Goal: Task Accomplishment & Management: Manage account settings

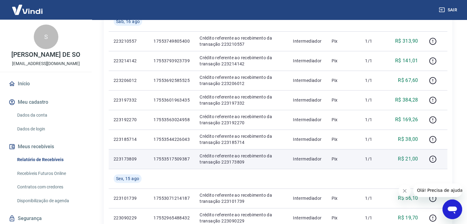
scroll to position [362, 0]
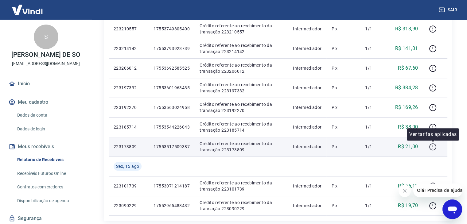
click at [433, 148] on icon "button" at bounding box center [432, 148] width 1 height 1
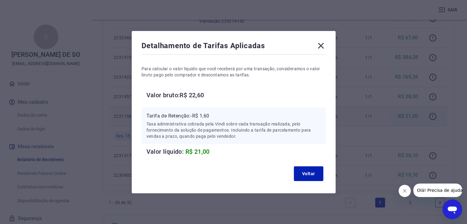
scroll to position [392, 0]
click at [324, 46] on icon at bounding box center [321, 46] width 10 height 10
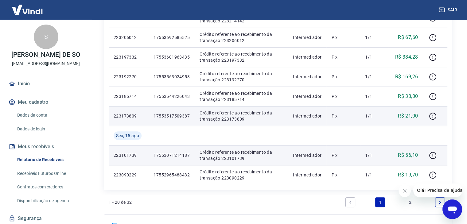
scroll to position [454, 0]
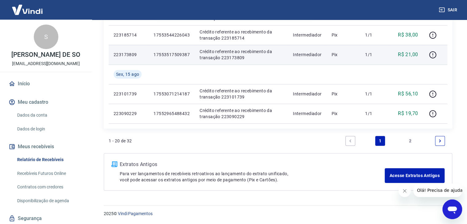
click at [409, 138] on link "2" at bounding box center [410, 141] width 10 height 10
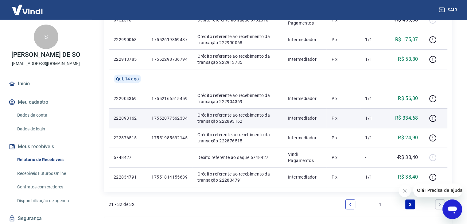
scroll to position [215, 0]
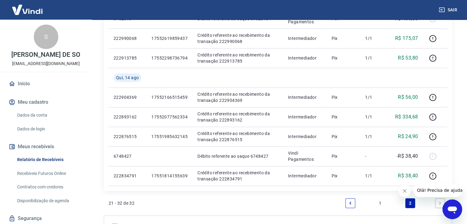
click at [407, 191] on button "Fechar mensagem da empresa" at bounding box center [404, 191] width 12 height 12
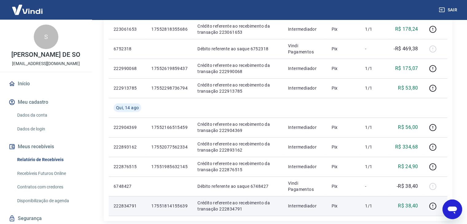
scroll to position [184, 0]
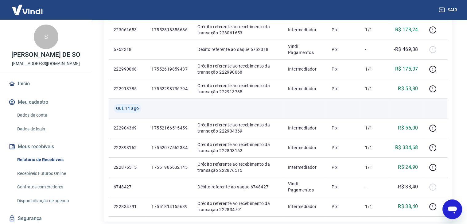
click at [376, 109] on td at bounding box center [374, 108] width 28 height 20
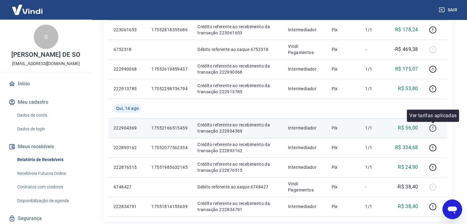
click at [432, 128] on icon "button" at bounding box center [433, 128] width 8 height 8
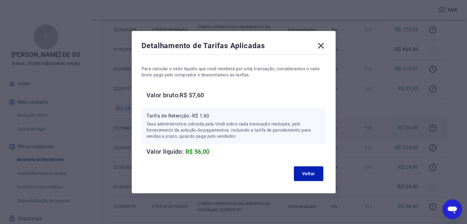
click at [321, 44] on icon at bounding box center [321, 46] width 6 height 6
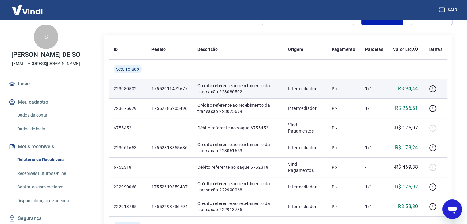
scroll to position [32, 0]
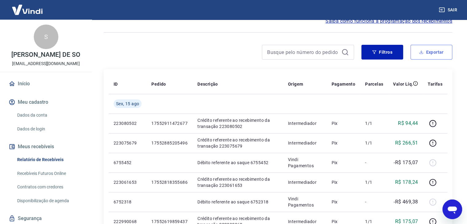
click at [433, 52] on button "Exportar" at bounding box center [431, 52] width 42 height 15
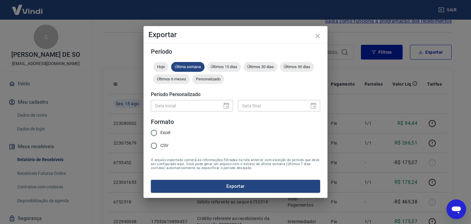
click at [153, 133] on input "Excel" at bounding box center [154, 132] width 13 height 13
radio input "true"
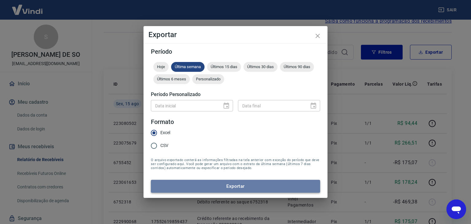
click at [218, 183] on button "Exportar" at bounding box center [235, 186] width 169 height 13
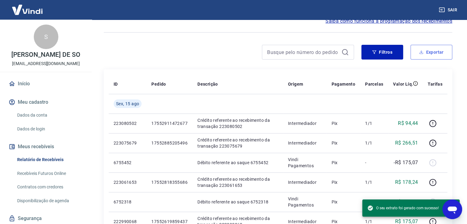
click at [424, 53] on button "Exportar" at bounding box center [431, 52] width 42 height 15
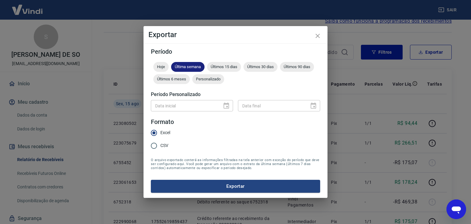
click at [194, 66] on span "Última semana" at bounding box center [187, 66] width 33 height 5
click at [271, 63] on div "Últimos 30 dias" at bounding box center [261, 67] width 34 height 10
click at [243, 184] on button "Exportar" at bounding box center [235, 186] width 169 height 13
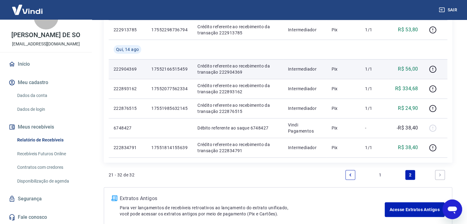
scroll to position [246, 0]
